Goal: Transaction & Acquisition: Purchase product/service

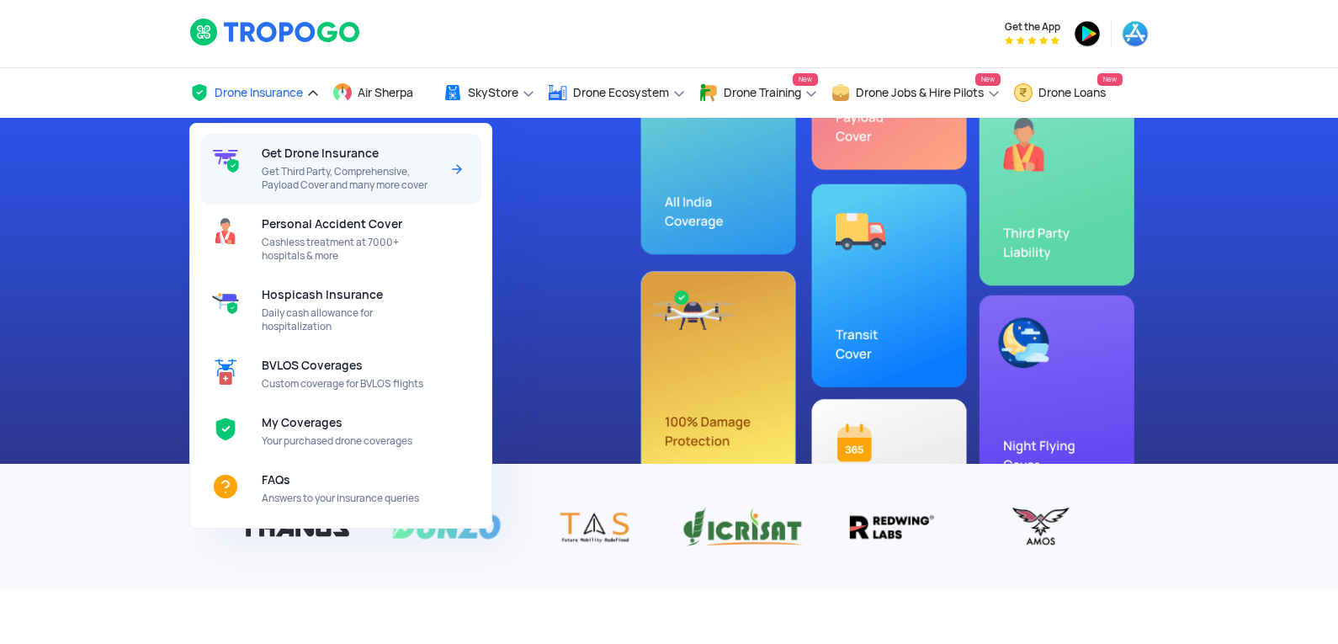
click at [305, 176] on span "Get Third Party, Comprehensive, Payload Cover and many more cover" at bounding box center [350, 178] width 177 height 27
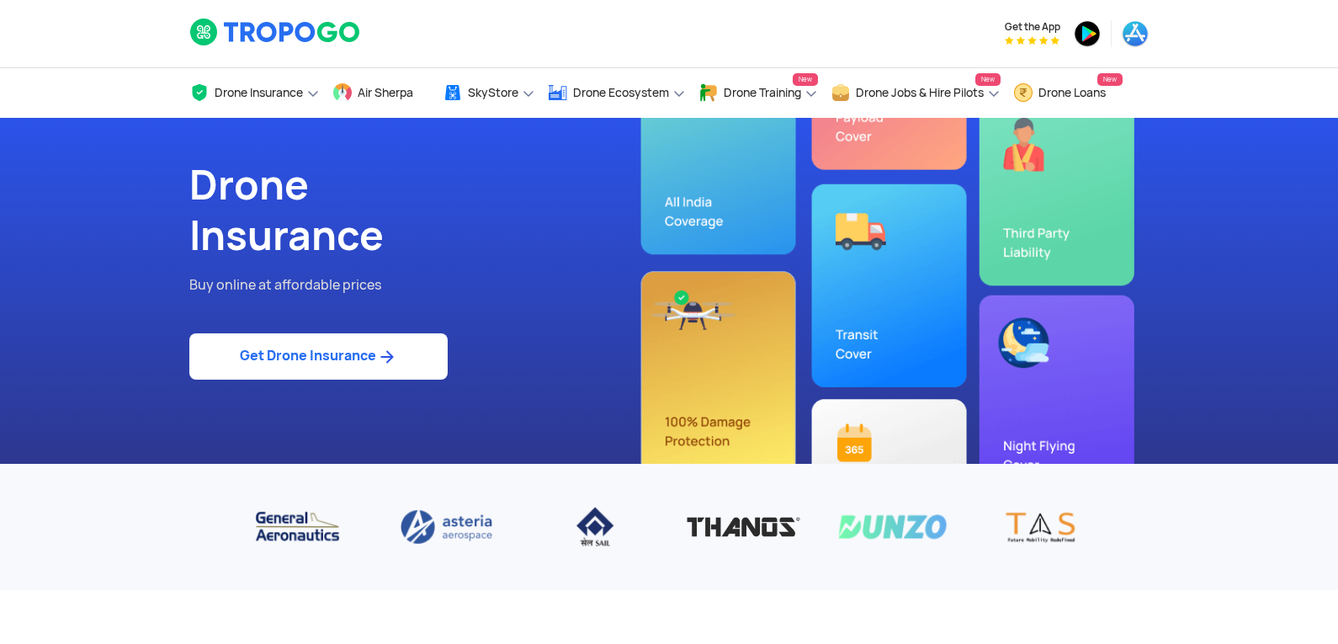
click at [371, 356] on link "Get Drone Insurance" at bounding box center [318, 356] width 258 height 46
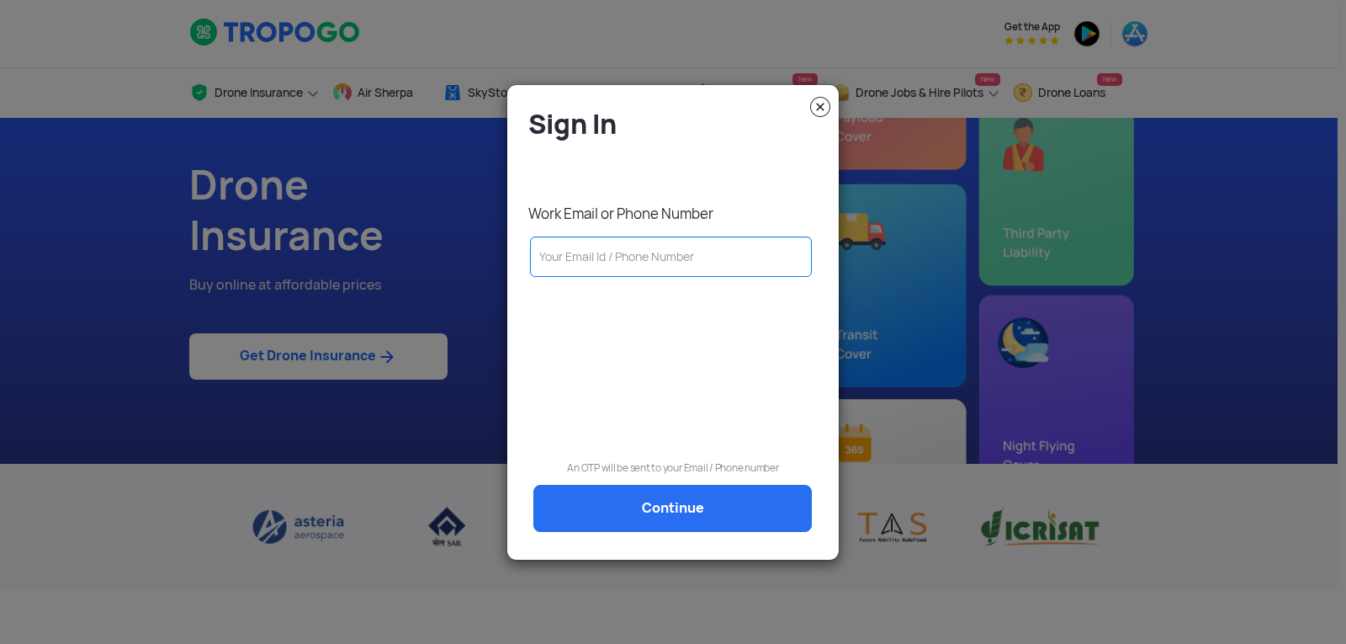
click at [689, 260] on input "text" at bounding box center [671, 256] width 282 height 40
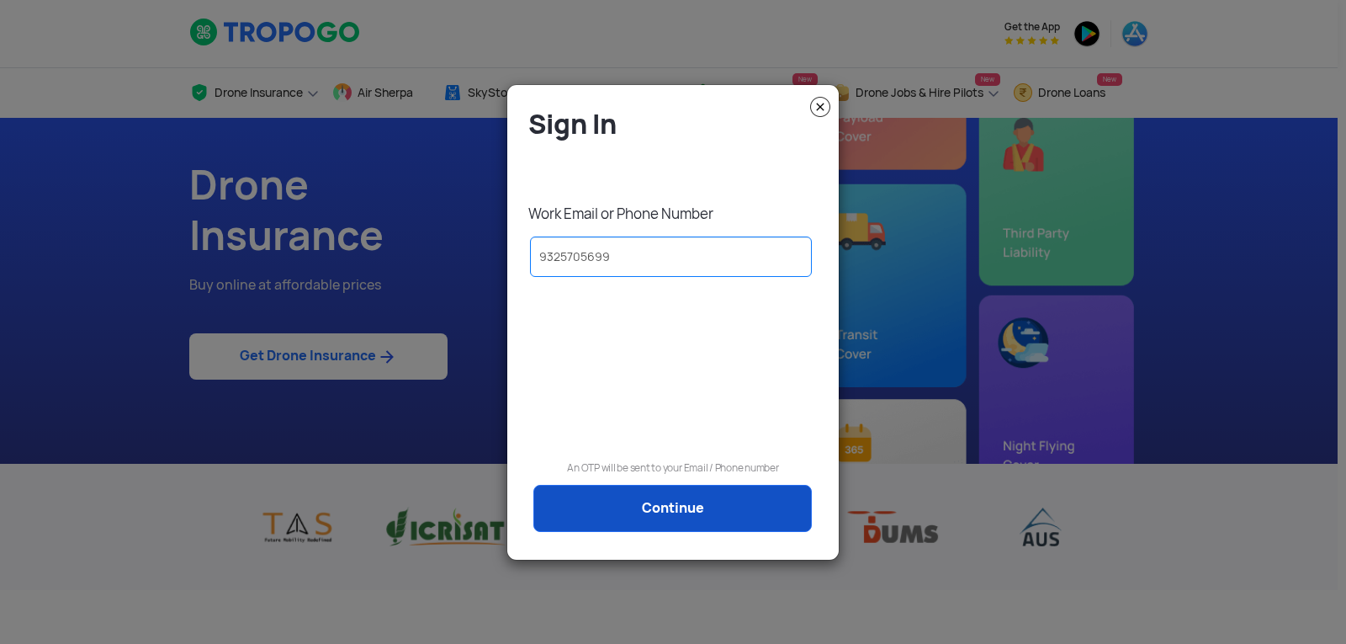
type input "9325705699"
click at [670, 506] on link "Continue" at bounding box center [672, 508] width 278 height 47
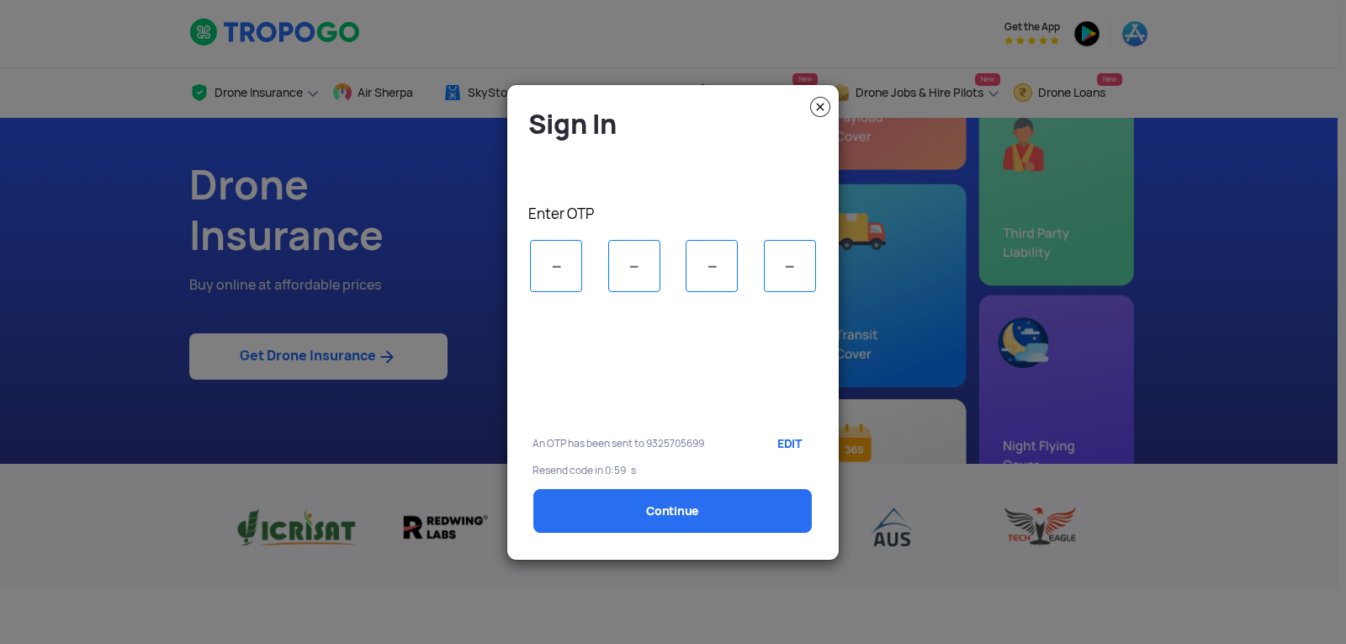
click at [820, 109] on img at bounding box center [820, 107] width 20 height 20
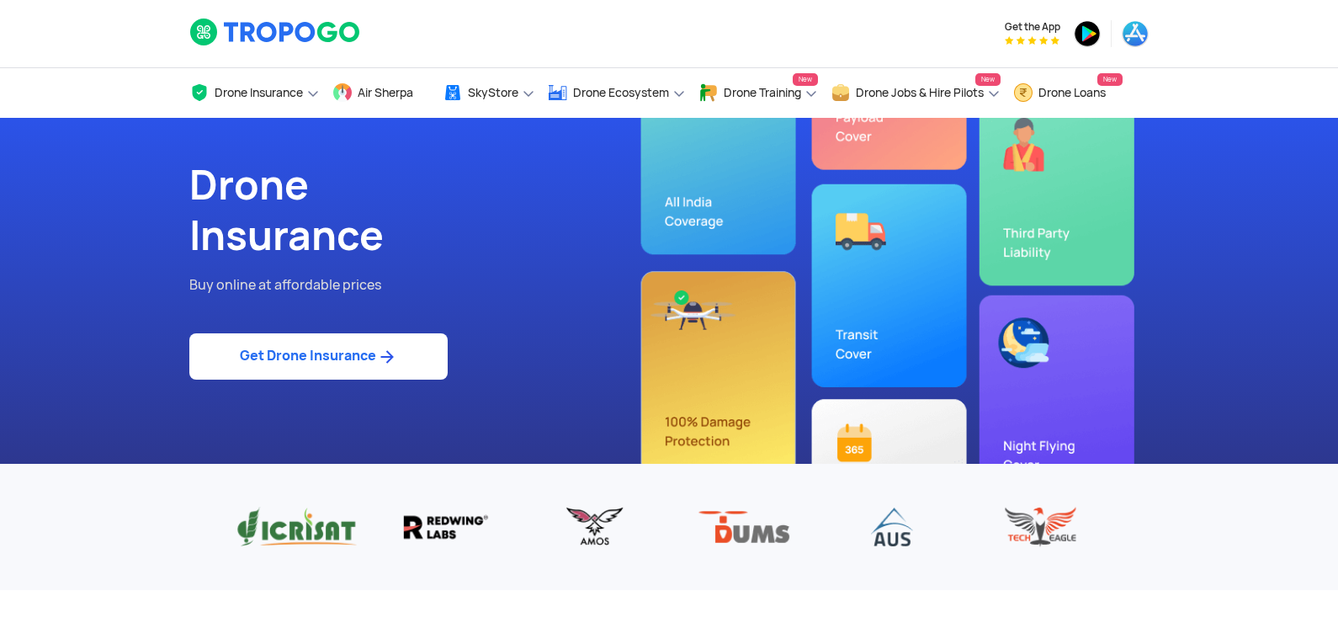
click at [358, 355] on link "Get Drone Insurance" at bounding box center [318, 356] width 258 height 46
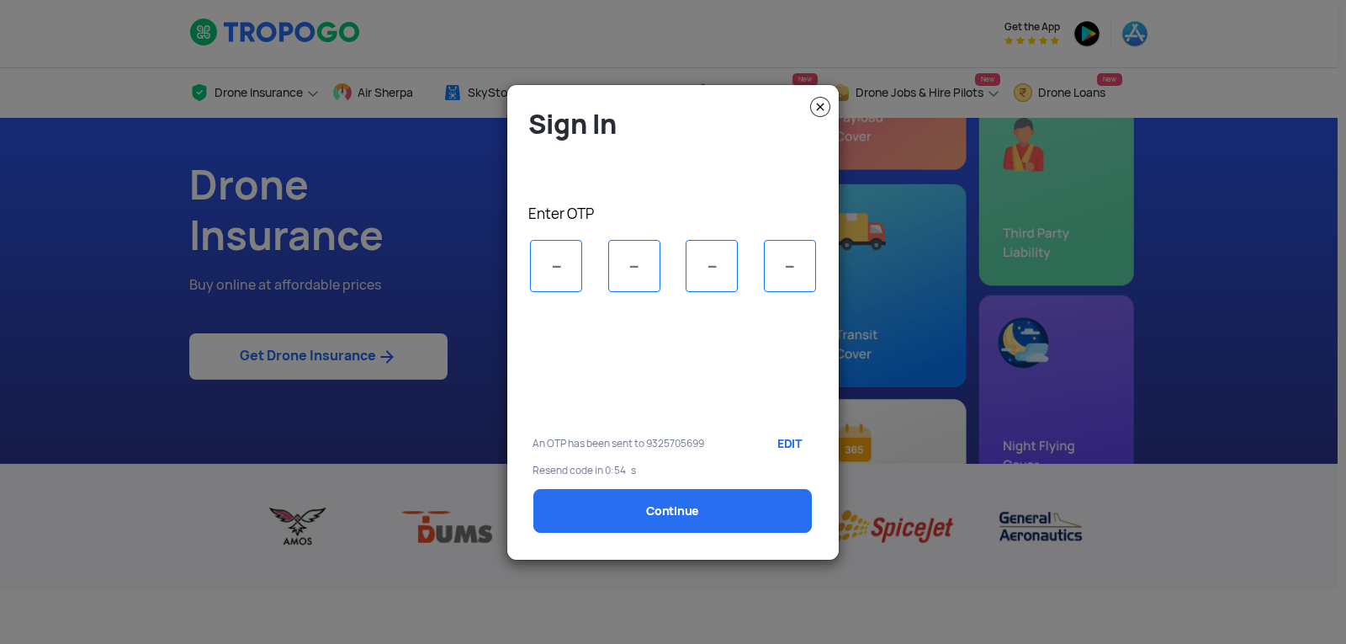
click at [826, 107] on img at bounding box center [820, 107] width 20 height 20
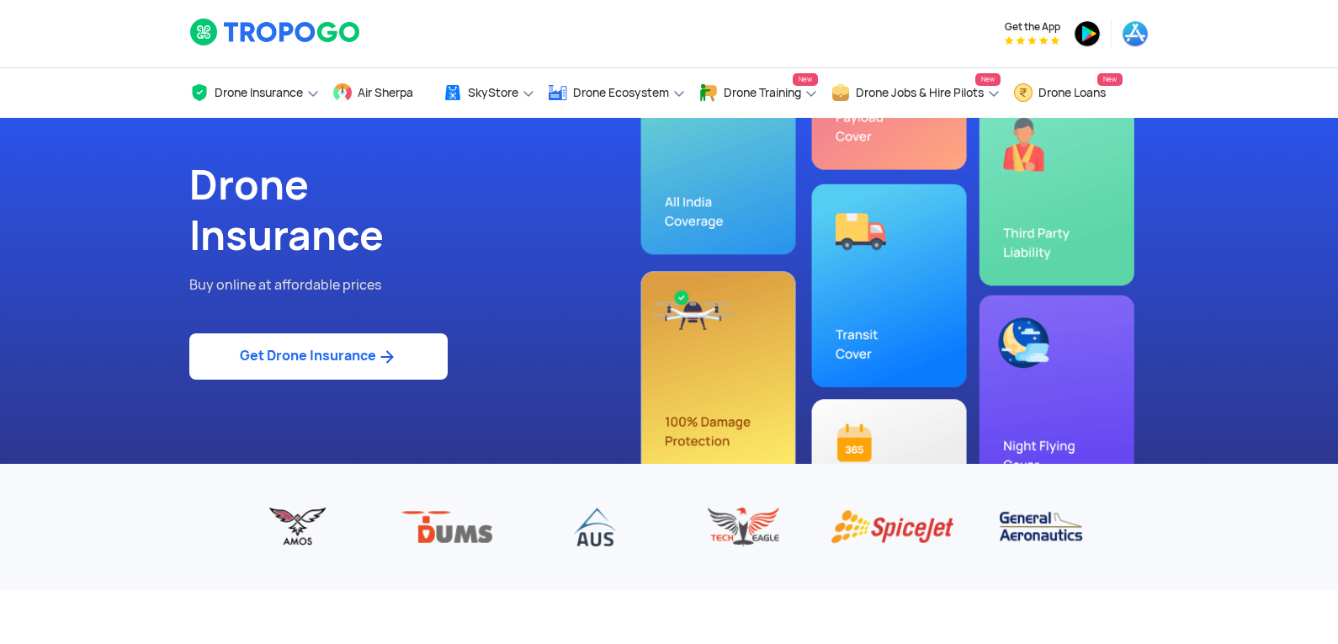
click at [262, 363] on link "Get Drone Insurance" at bounding box center [318, 356] width 258 height 46
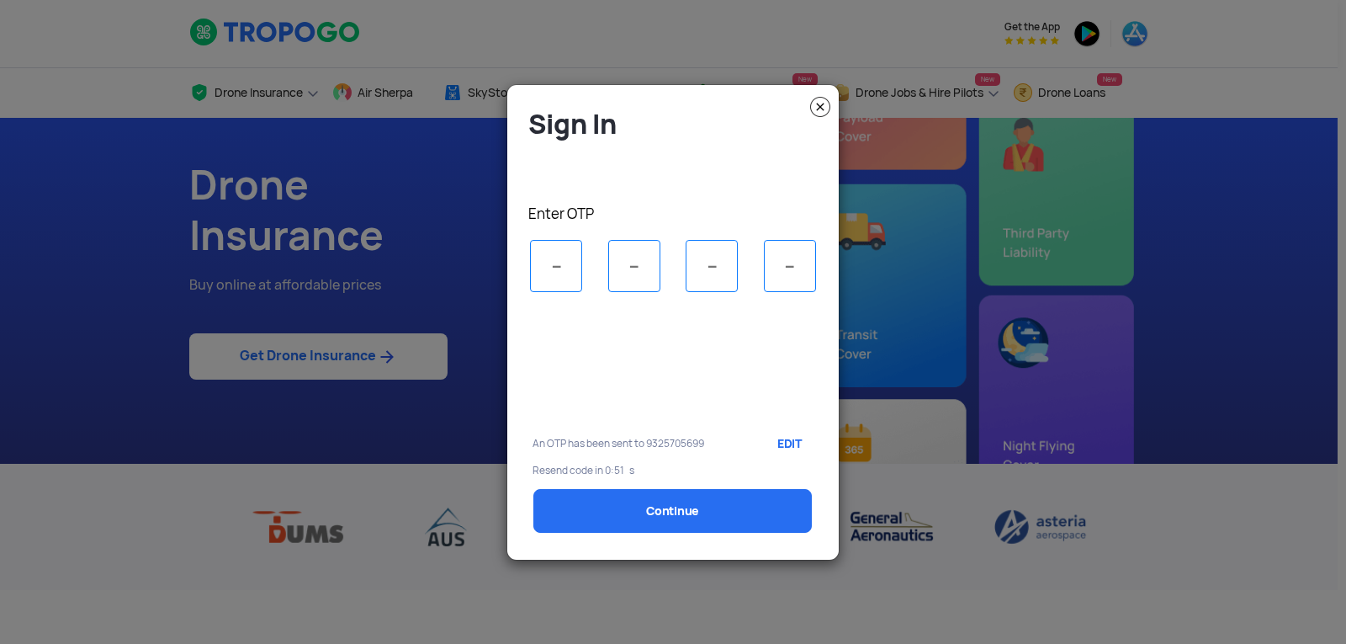
click at [789, 440] on link "EDIT" at bounding box center [786, 443] width 51 height 42
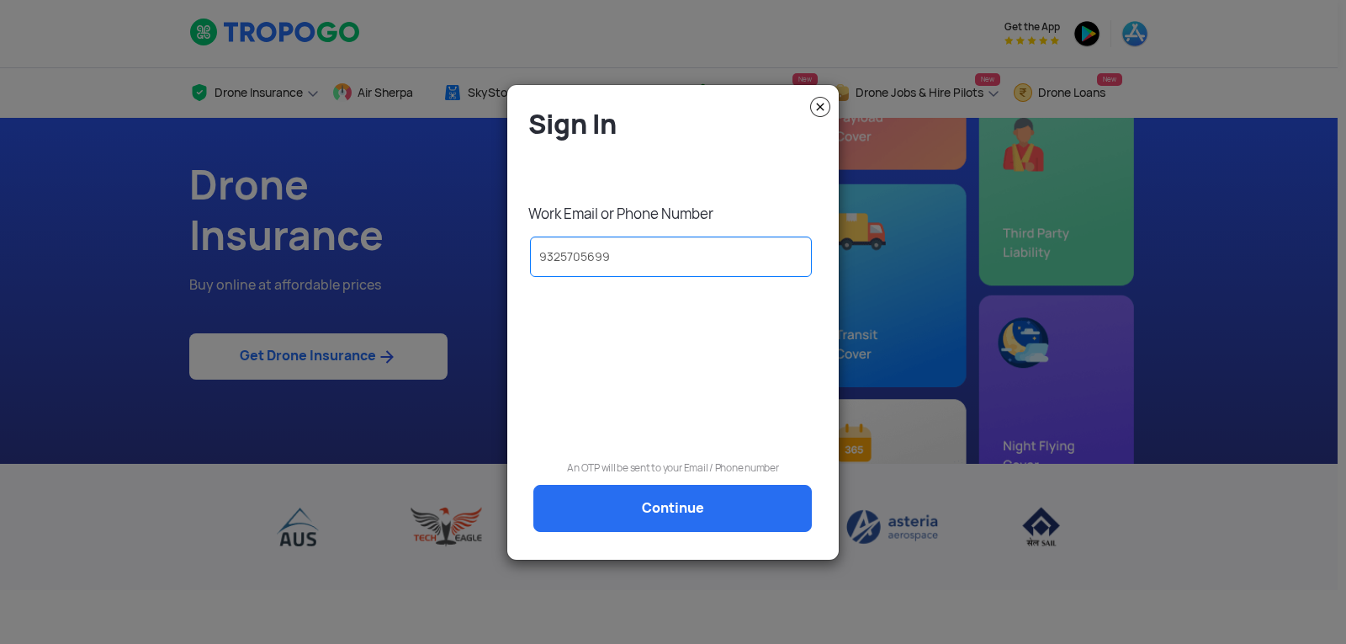
drag, startPoint x: 618, startPoint y: 258, endPoint x: 0, endPoint y: 203, distance: 620.8
click at [0, 203] on modal-container "Sign In Work Email or Phone Number [PHONE_NUMBER] An OTP will be sent to your E…" at bounding box center [673, 322] width 1346 height 644
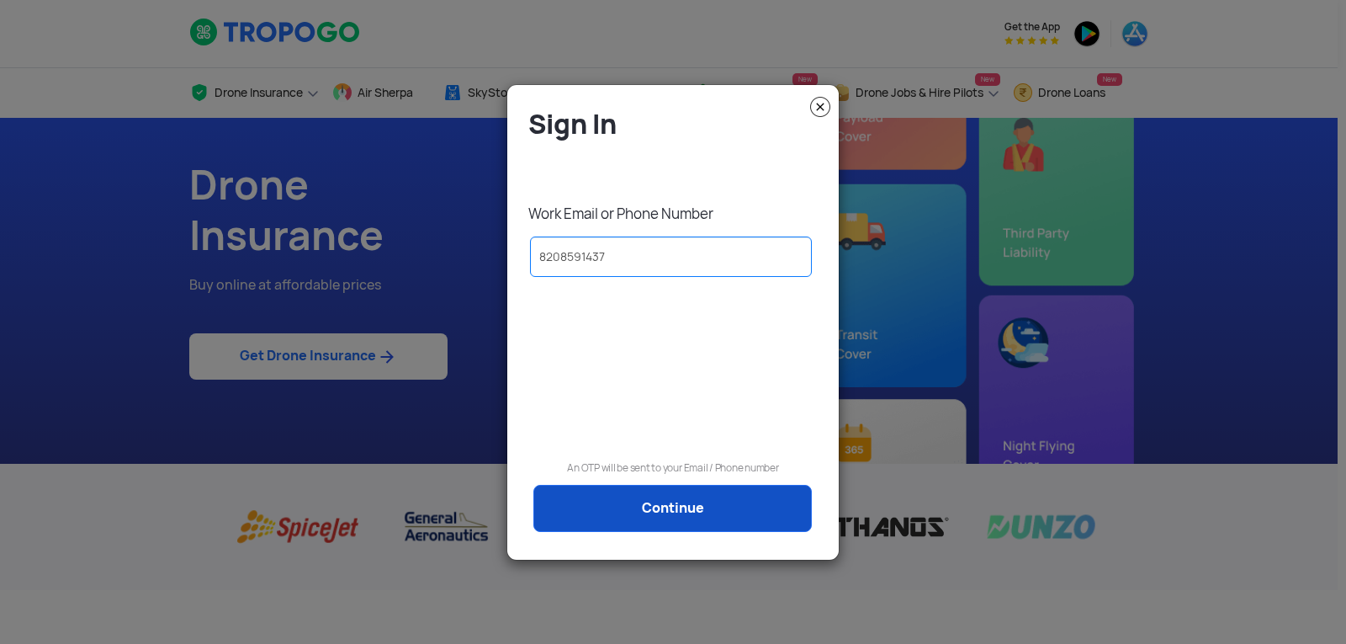
type input "8208591437"
click at [665, 516] on link "Continue" at bounding box center [672, 508] width 278 height 47
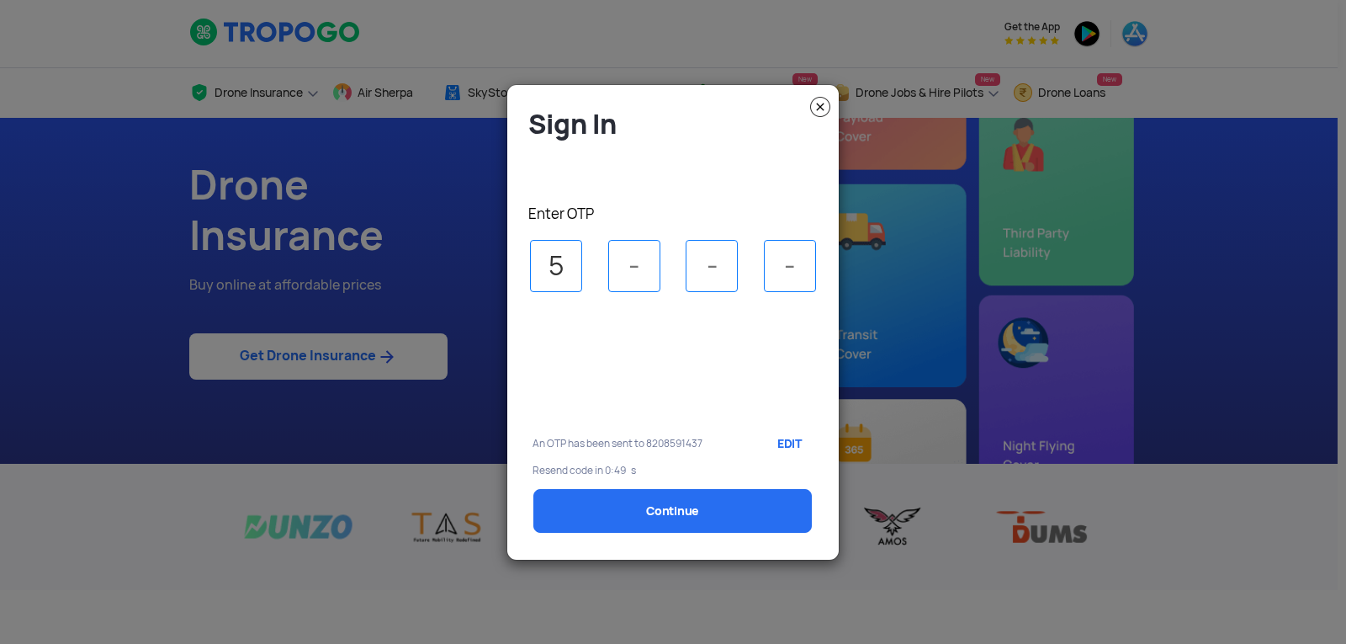
type input "5"
type input "3"
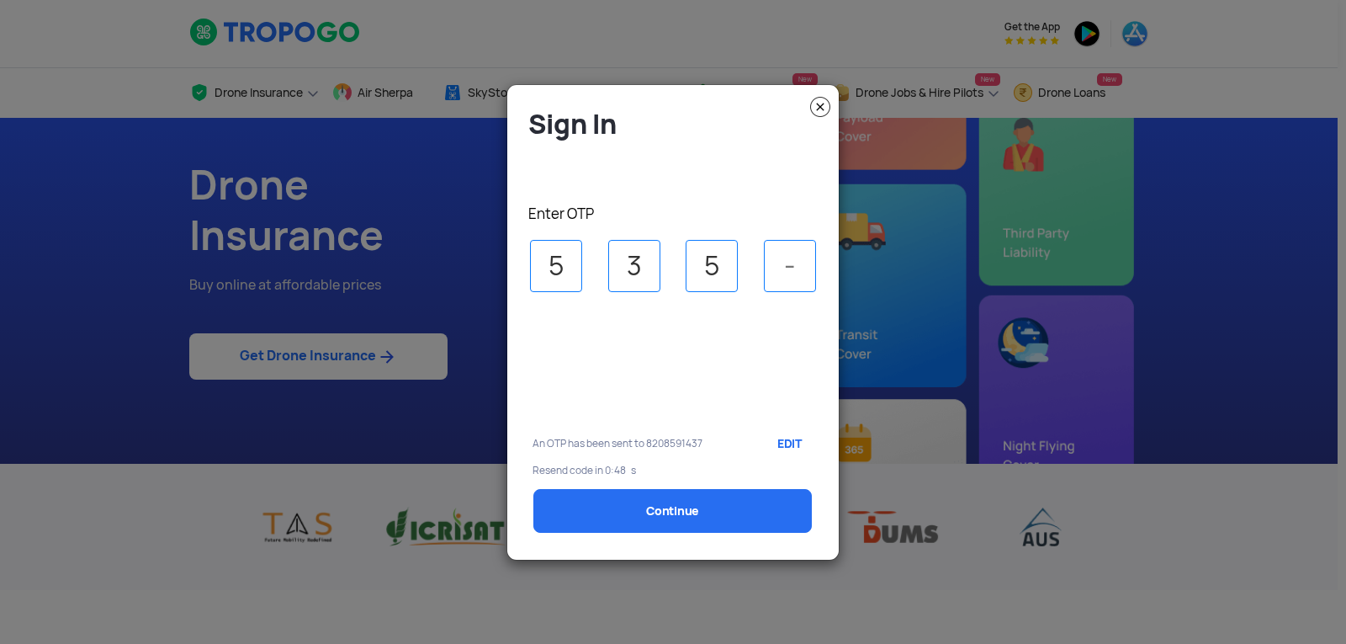
type input "5"
type input "4"
select select "1000000"
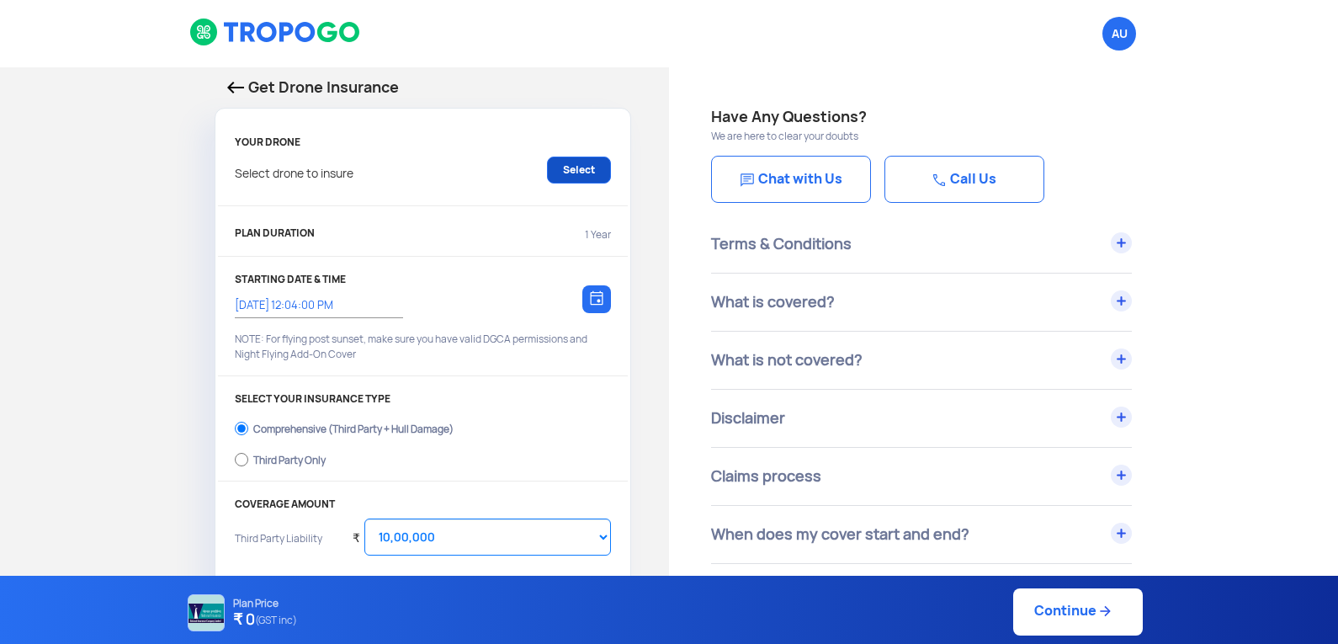
click at [576, 167] on link "Select" at bounding box center [579, 169] width 64 height 27
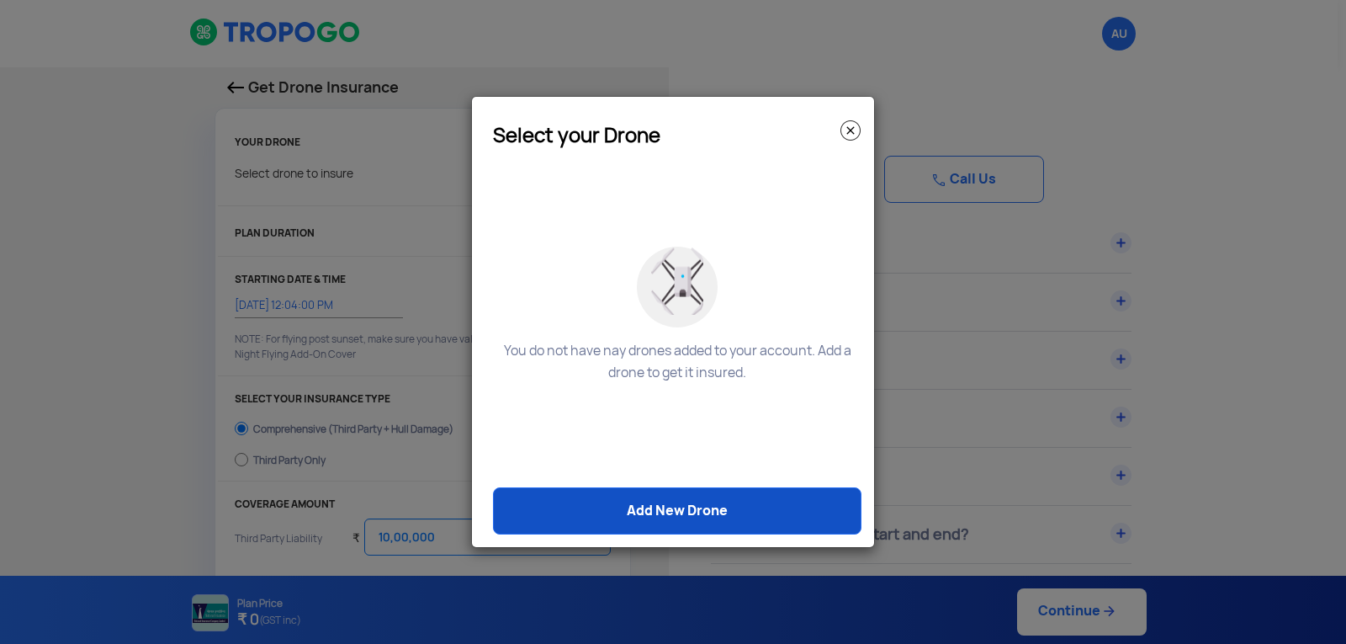
click at [686, 507] on link "Add New Drone" at bounding box center [677, 510] width 368 height 47
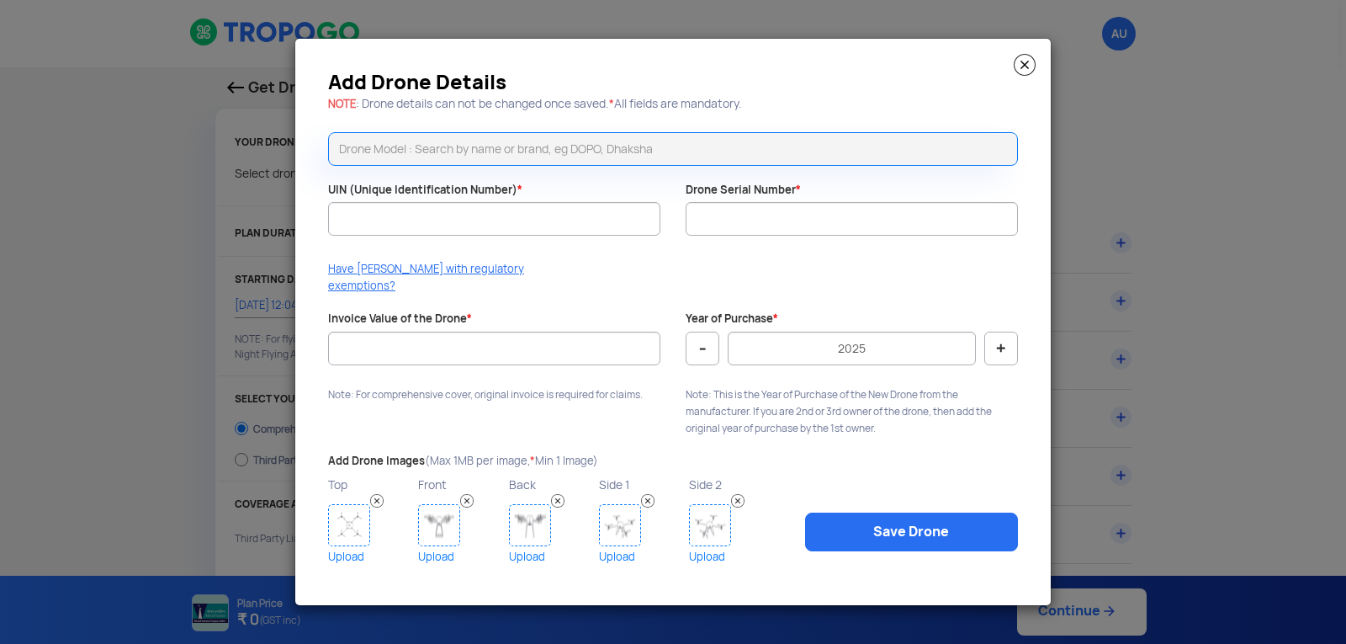
click at [1020, 72] on img at bounding box center [1025, 65] width 22 height 22
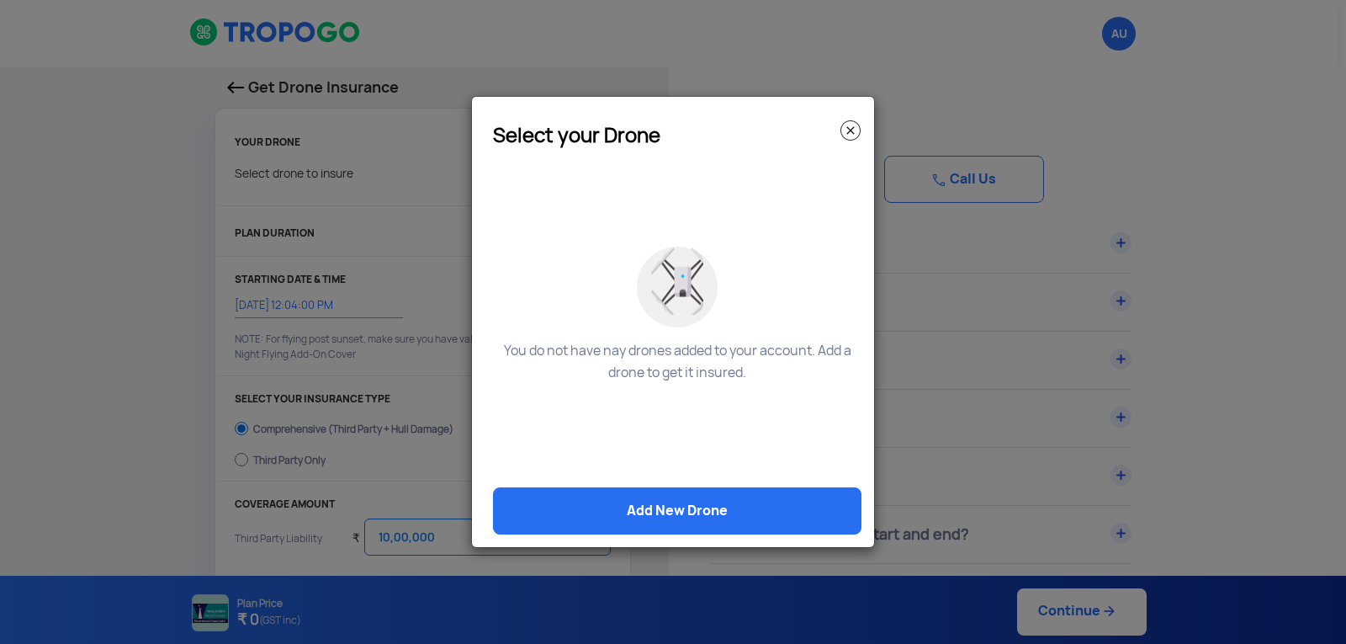
click at [847, 129] on img at bounding box center [850, 130] width 20 height 20
